Goal: Information Seeking & Learning: Compare options

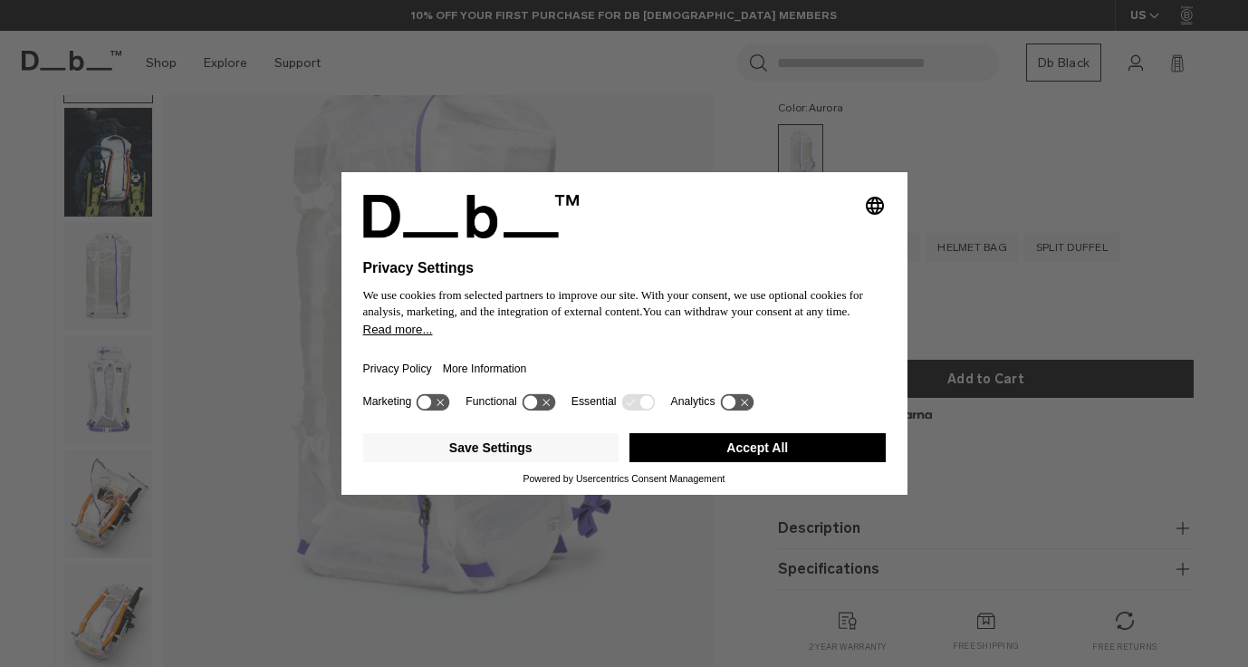
click at [700, 453] on button "Accept All" at bounding box center [757, 447] width 256 height 29
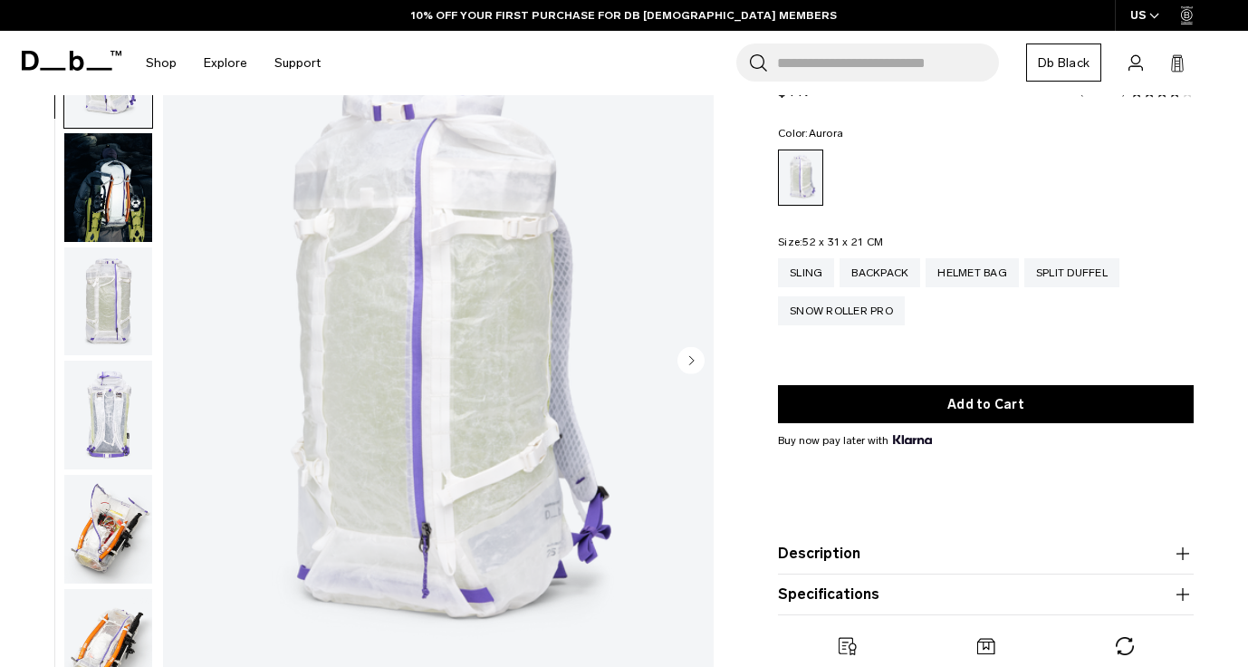
scroll to position [102, 0]
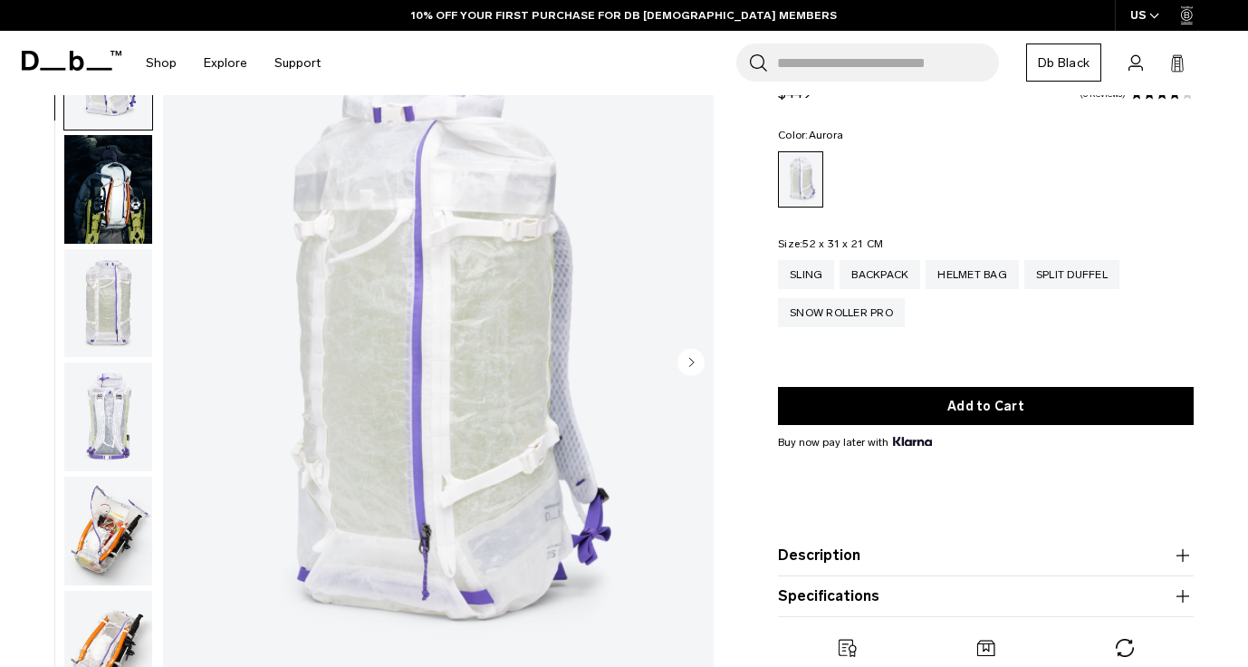
click at [91, 293] on img "button" at bounding box center [108, 303] width 88 height 109
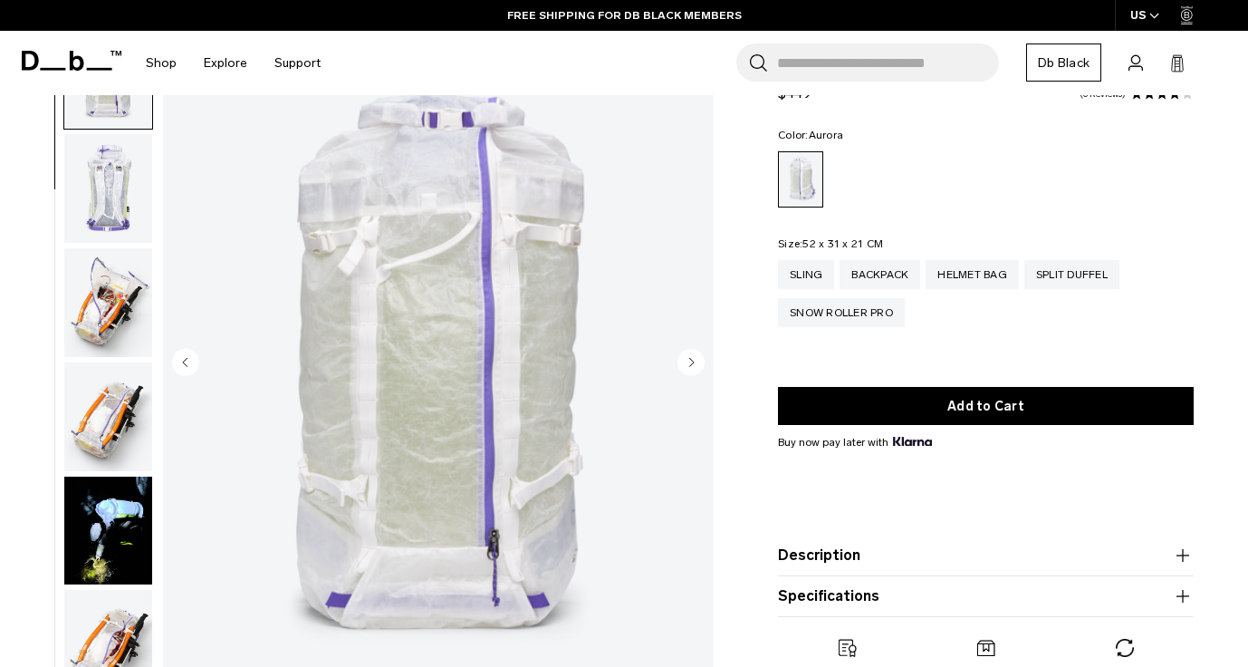
click at [123, 260] on img "button" at bounding box center [108, 302] width 88 height 109
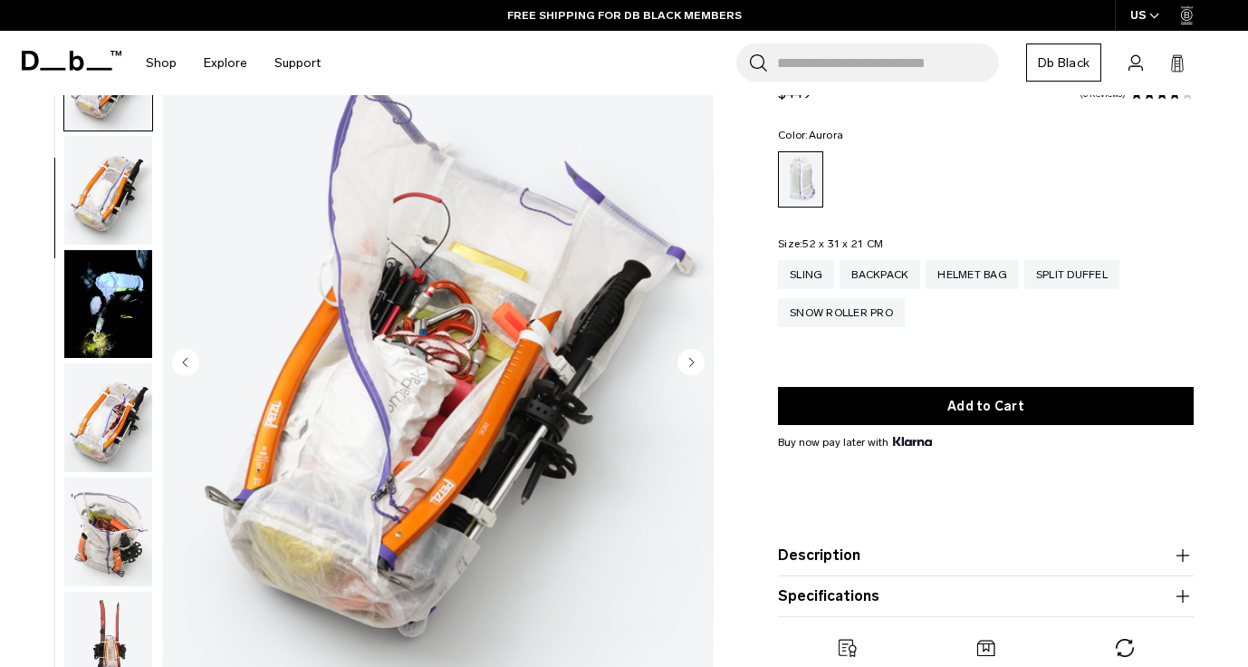
scroll to position [456, 0]
click at [119, 299] on img "button" at bounding box center [108, 303] width 88 height 109
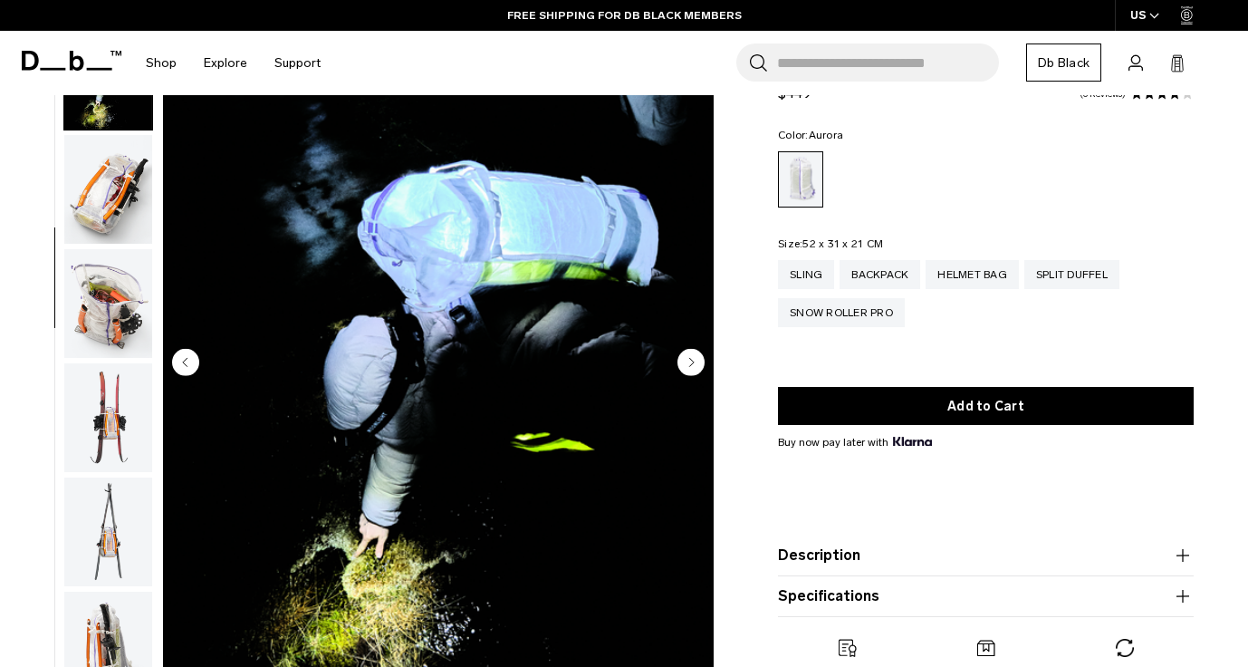
scroll to position [684, 0]
click at [105, 387] on img "button" at bounding box center [108, 416] width 88 height 109
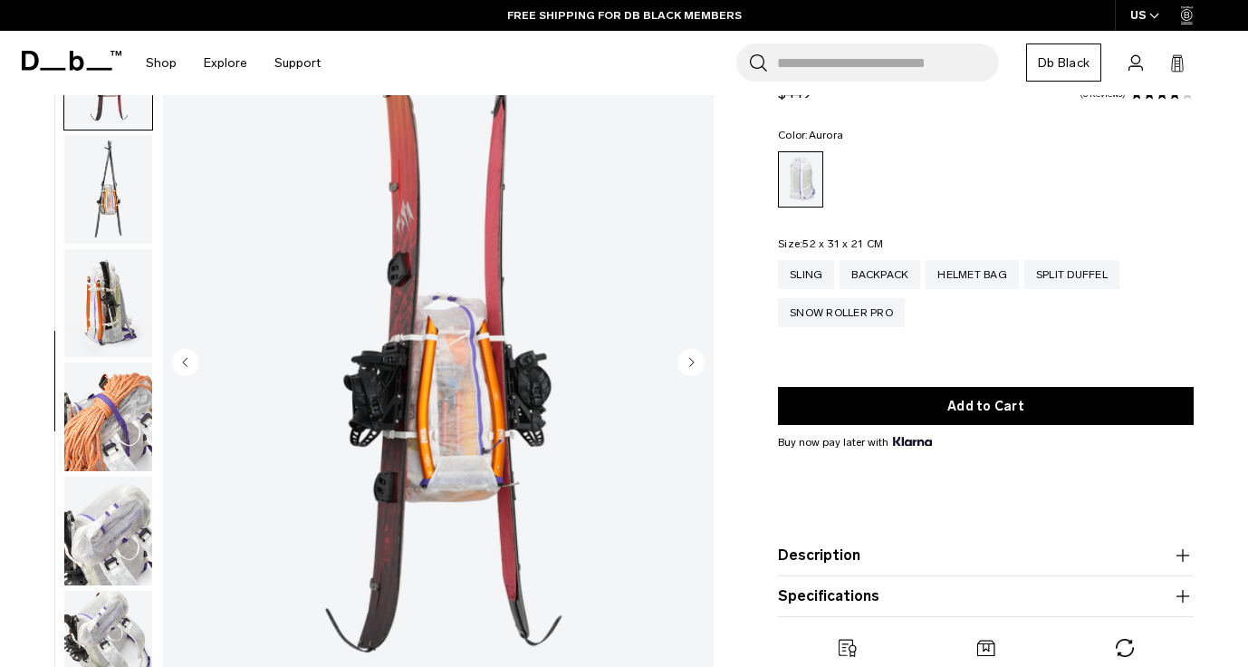
click at [107, 393] on img "button" at bounding box center [108, 416] width 88 height 109
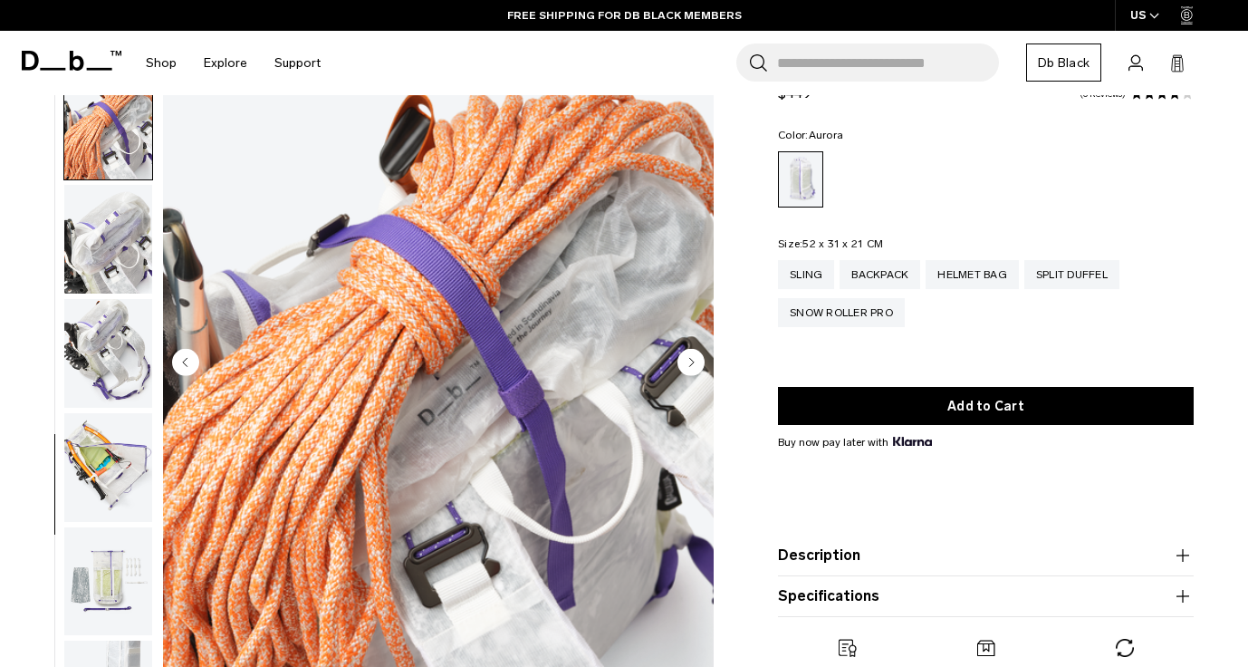
scroll to position [1359, 0]
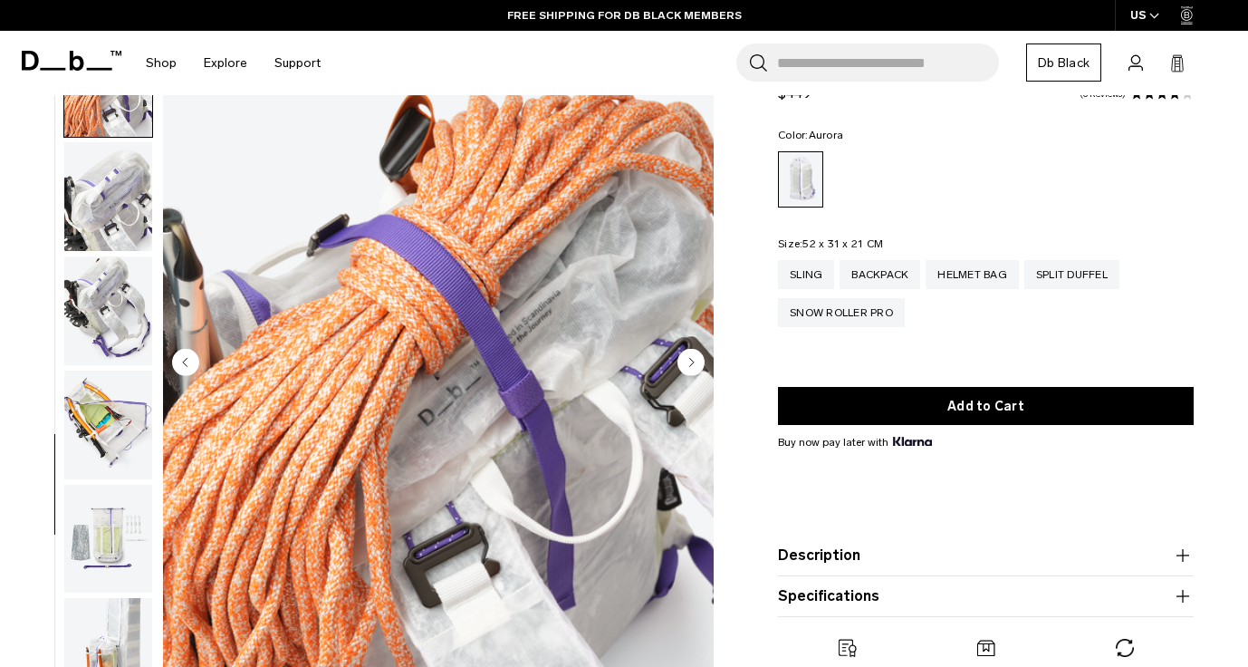
click at [108, 424] on img "button" at bounding box center [108, 424] width 88 height 109
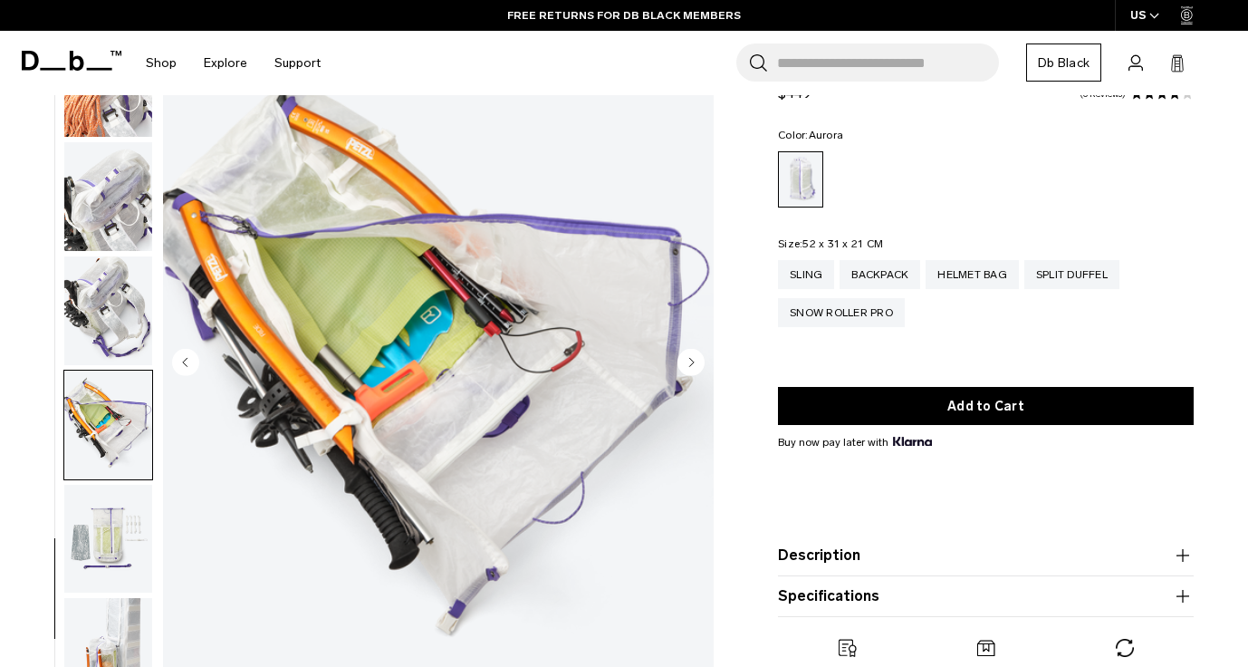
click at [105, 477] on img "button" at bounding box center [108, 424] width 88 height 109
click at [106, 533] on img "button" at bounding box center [108, 539] width 88 height 109
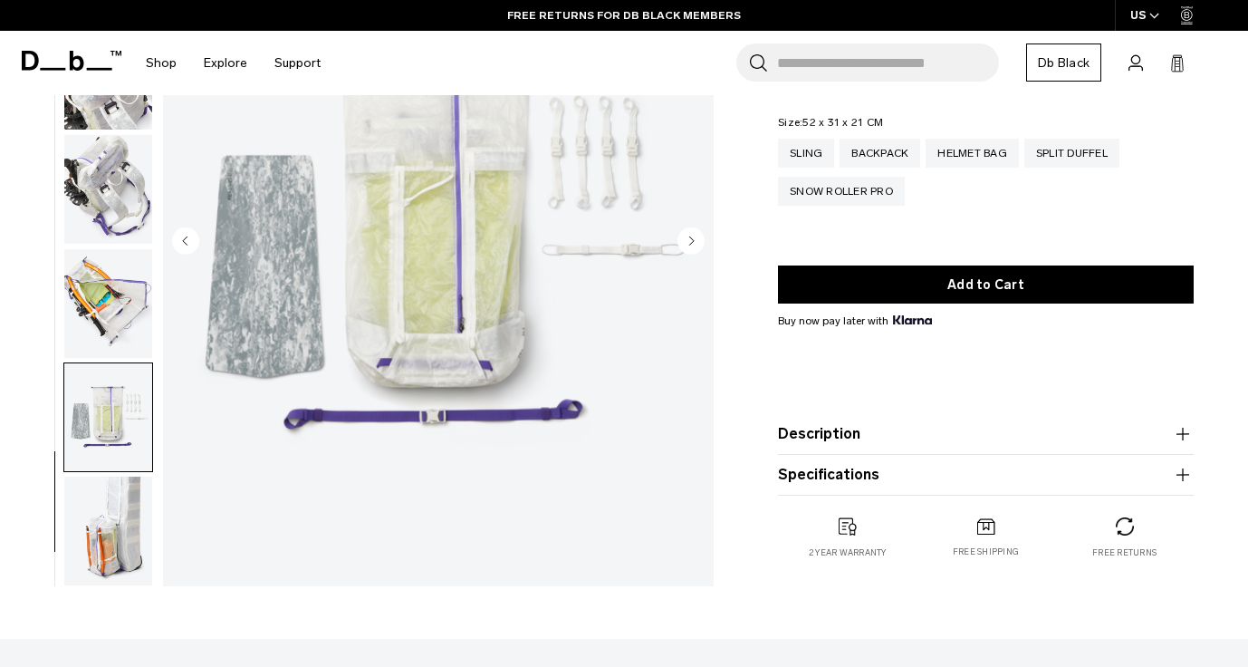
scroll to position [226, 0]
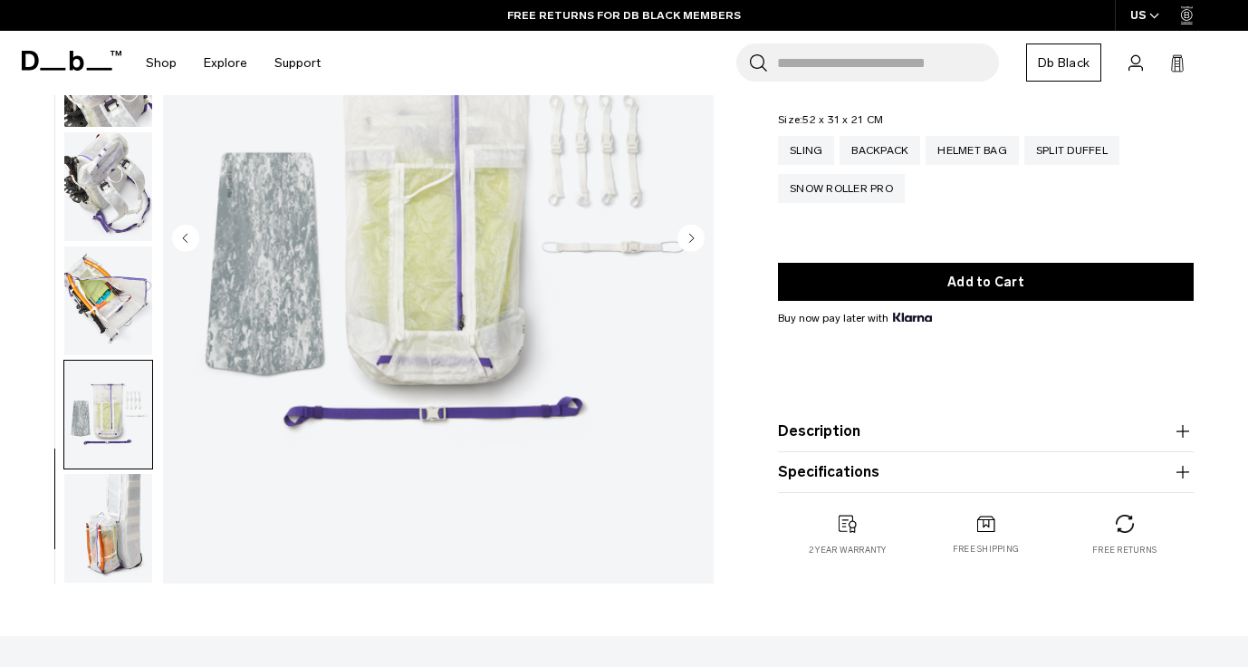
click at [108, 546] on img "button" at bounding box center [108, 528] width 88 height 109
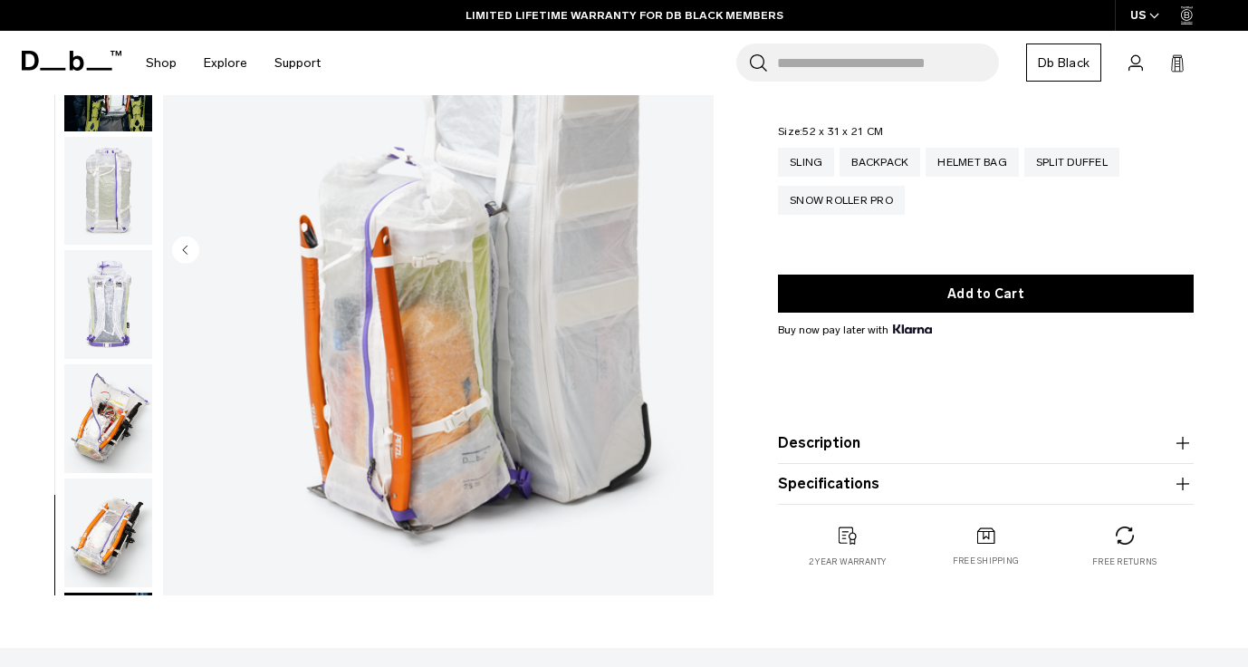
scroll to position [0, 0]
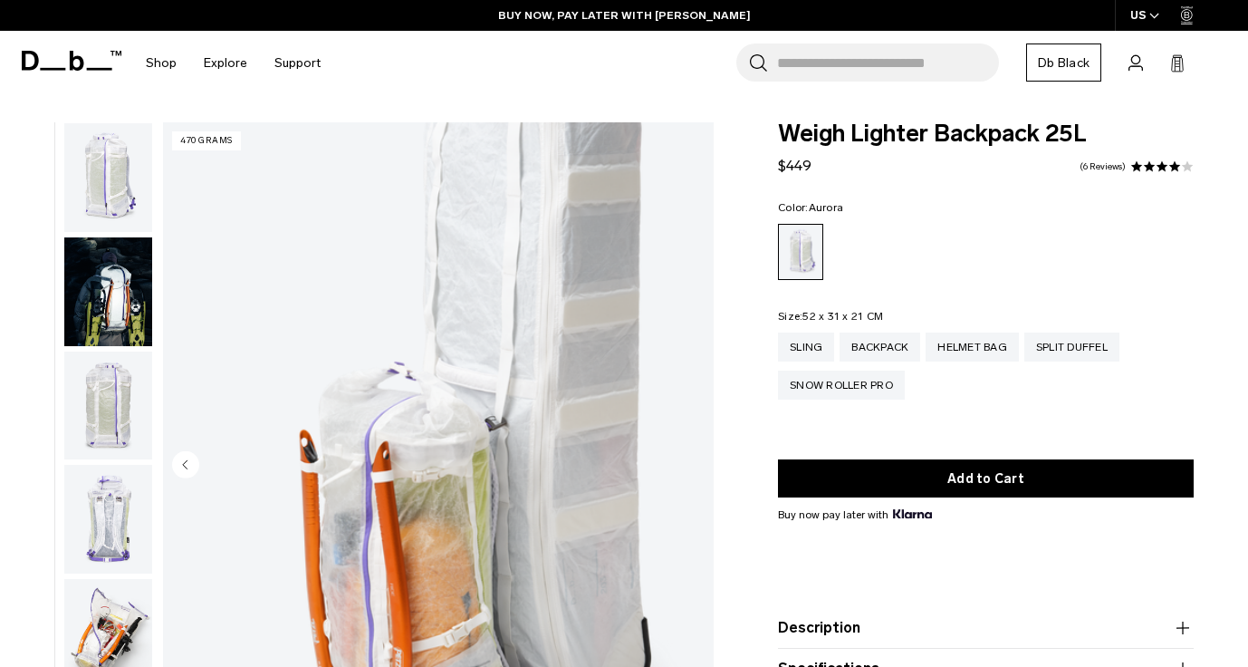
click at [116, 157] on img "button" at bounding box center [108, 177] width 88 height 109
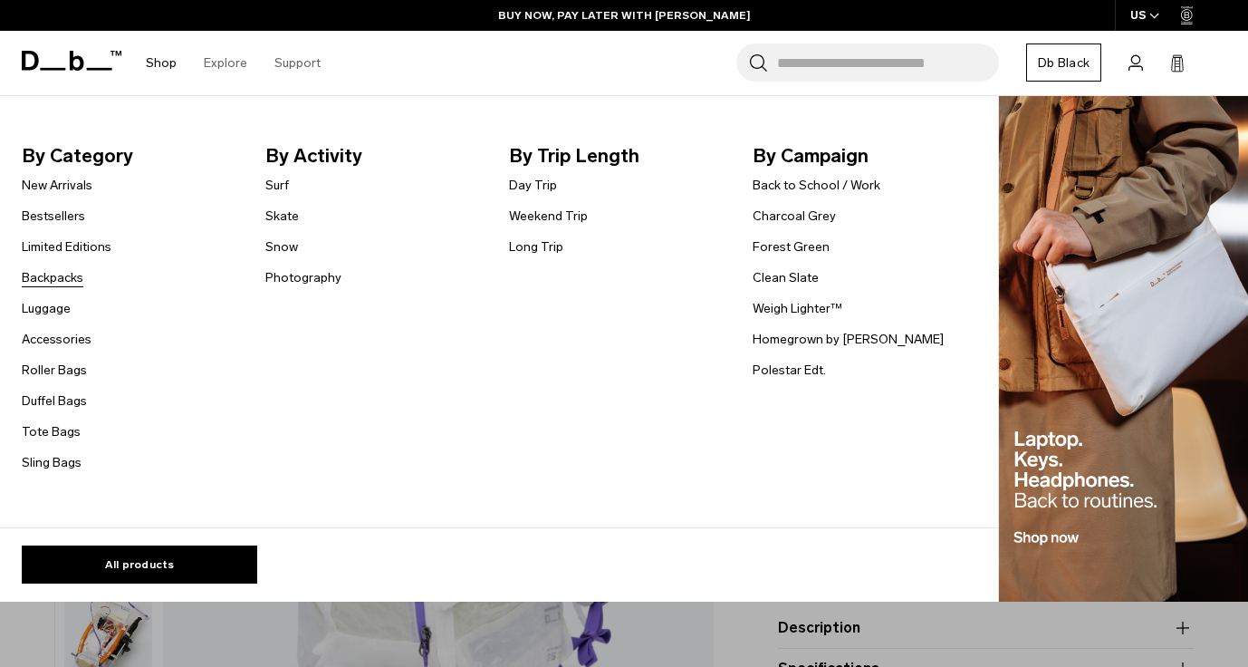
click at [57, 279] on link "Backpacks" at bounding box center [53, 277] width 62 height 19
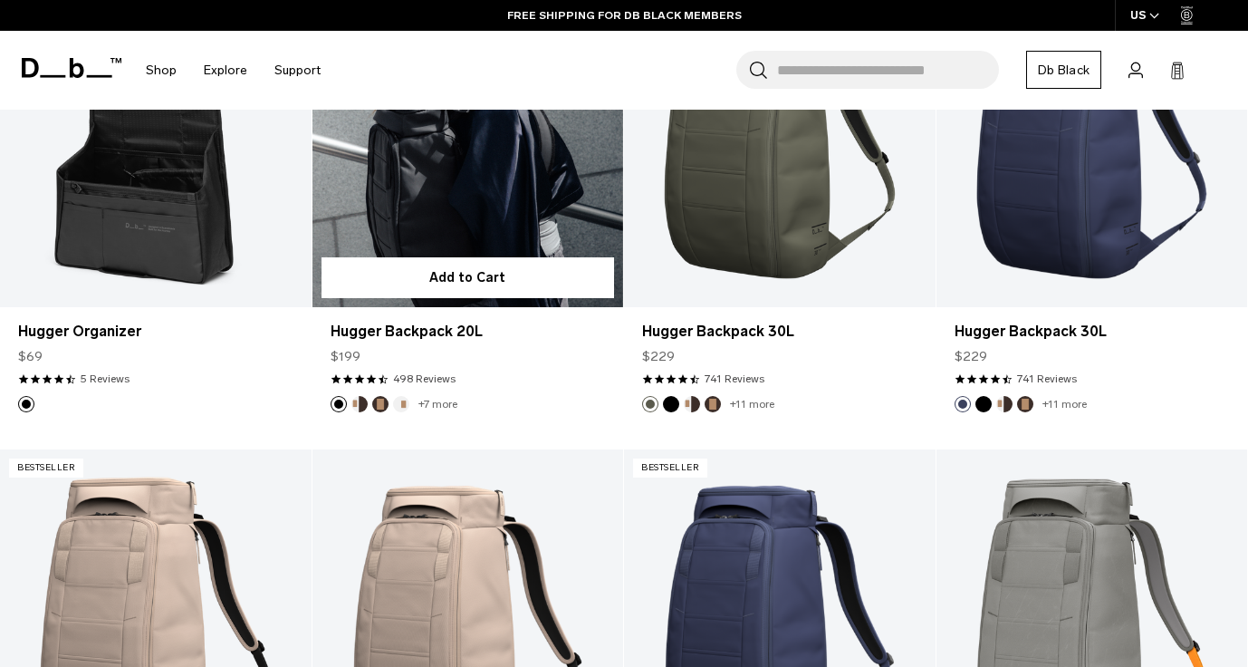
scroll to position [974, 0]
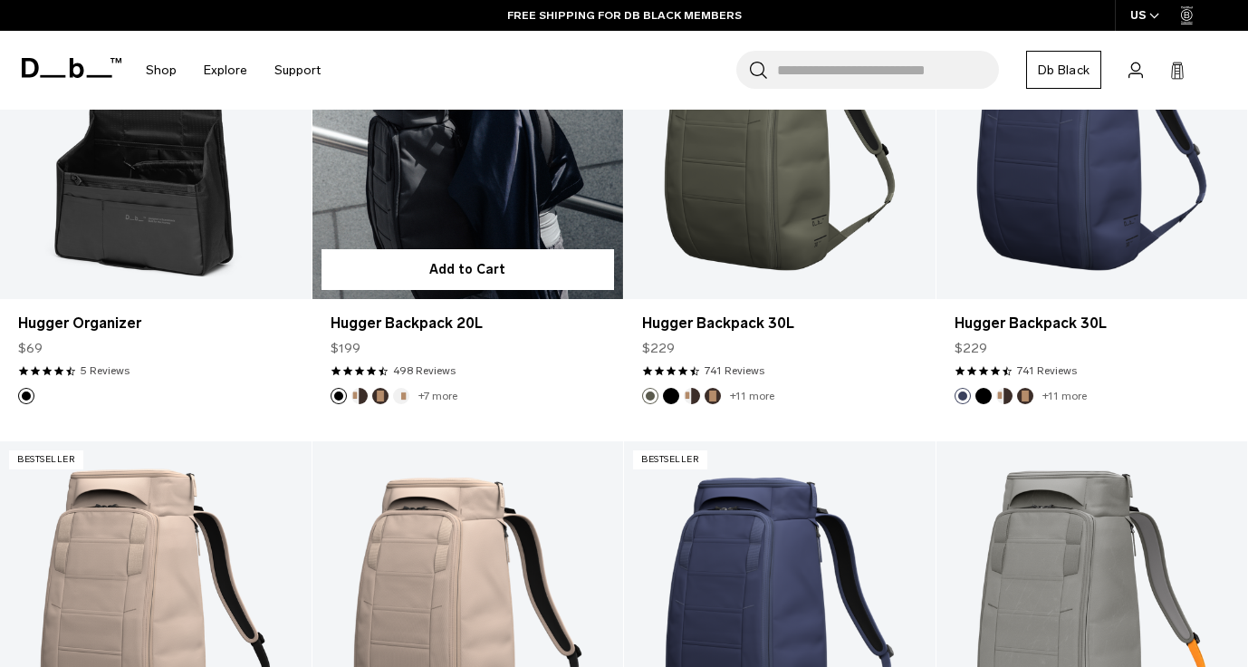
click at [426, 394] on link "+7 more" at bounding box center [437, 395] width 39 height 13
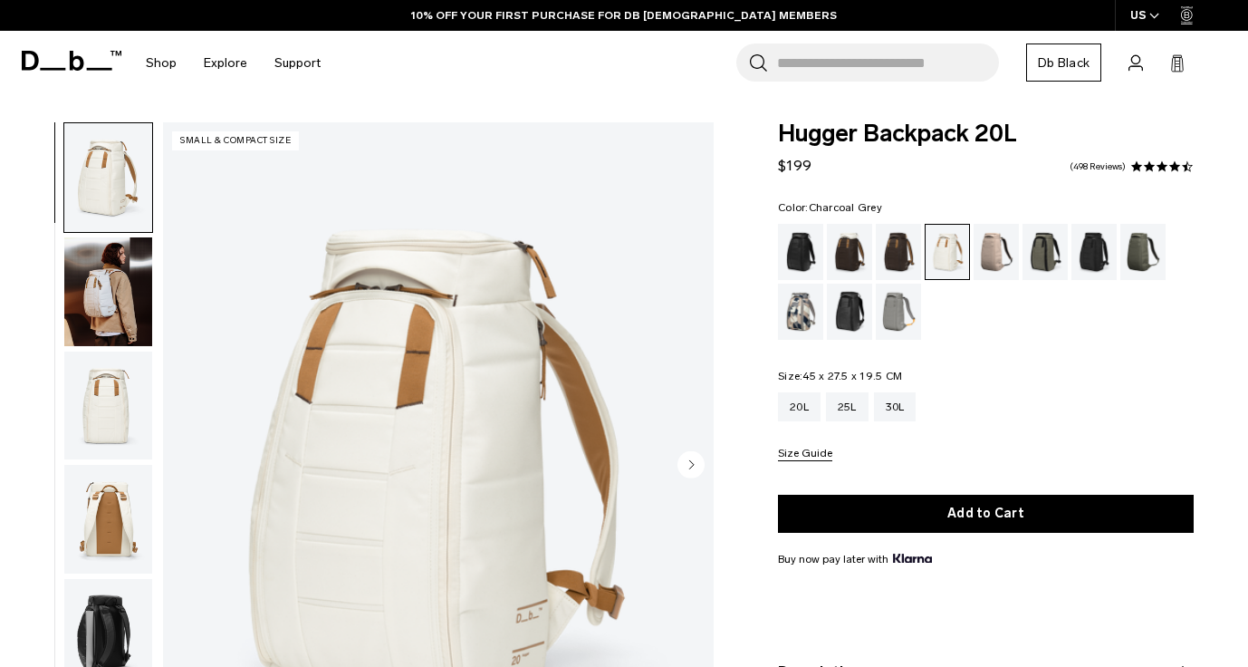
click at [1090, 259] on div "Charcoal Grey" at bounding box center [1094, 252] width 46 height 56
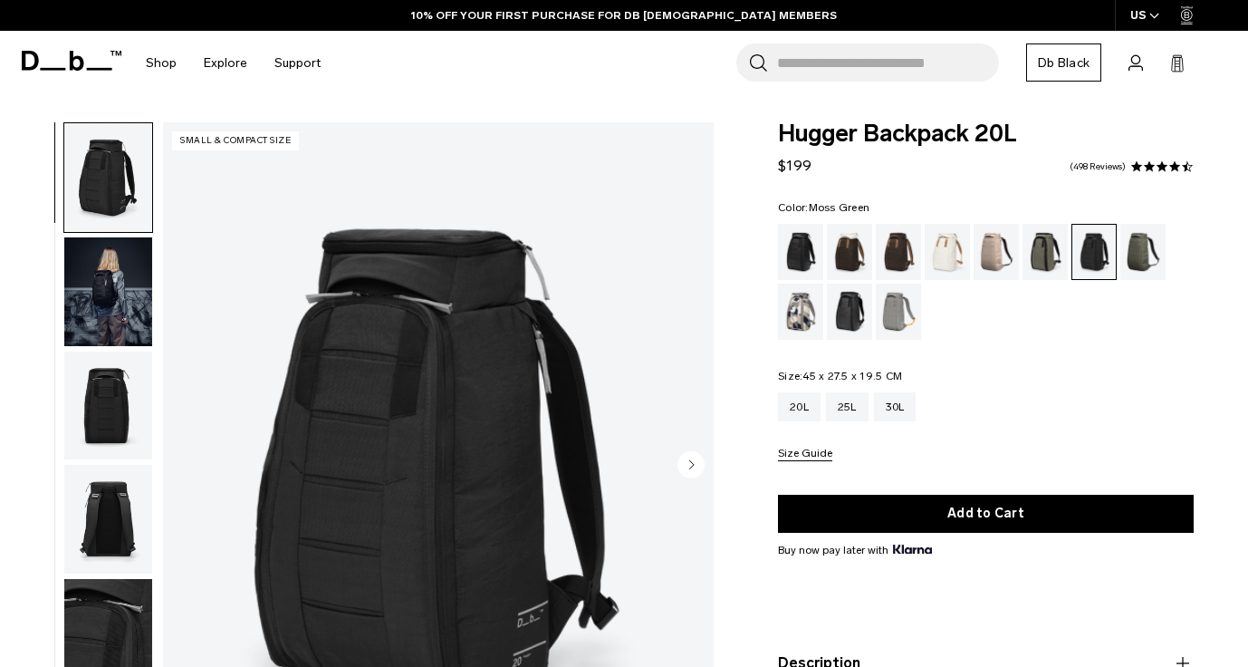
click at [1142, 261] on div "Moss Green" at bounding box center [1143, 252] width 46 height 56
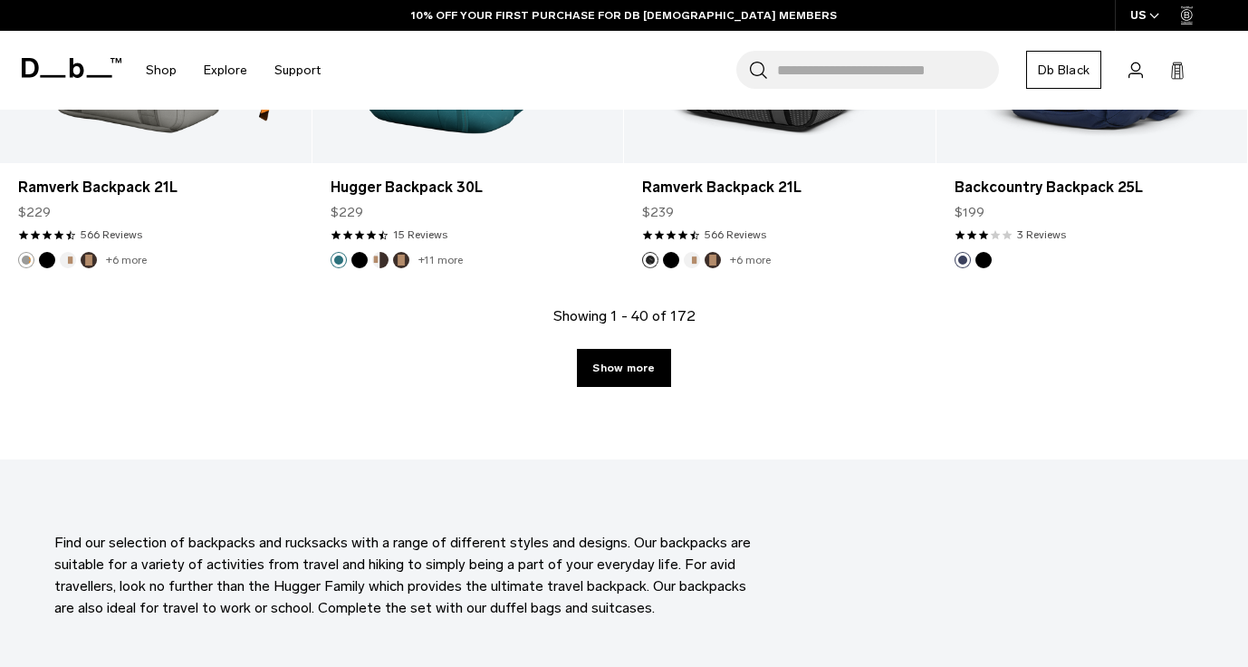
scroll to position [5556, 0]
